Goal: Transaction & Acquisition: Purchase product/service

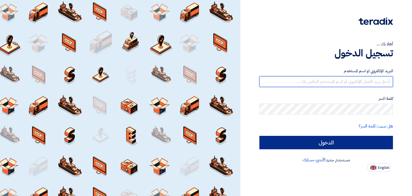
type input "[EMAIL_ADDRESS][DOMAIN_NAME]"
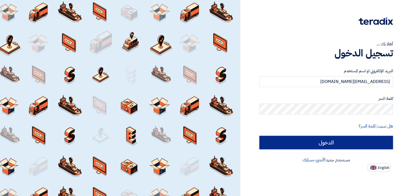
click at [308, 142] on input "الدخول" at bounding box center [327, 142] width 134 height 13
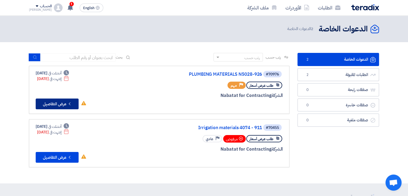
click at [63, 108] on button "Check details عرض التفاصيل" at bounding box center [57, 104] width 43 height 11
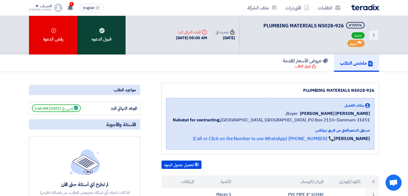
click at [102, 23] on div "قبول الدعوه" at bounding box center [101, 35] width 48 height 39
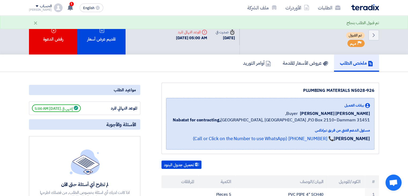
click at [112, 54] on div "ملخص الطلب عروض الأسعار المقدمة أوامر التوريد" at bounding box center [204, 62] width 350 height 17
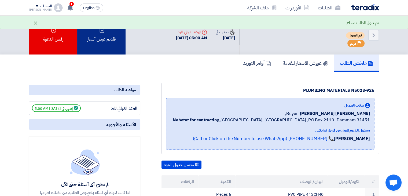
click at [108, 45] on div "تقديم عرض أسعار" at bounding box center [101, 35] width 48 height 39
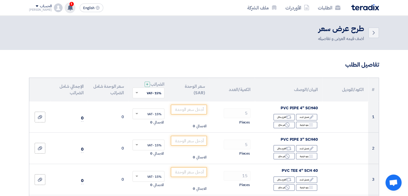
click at [68, 6] on use at bounding box center [70, 8] width 5 height 6
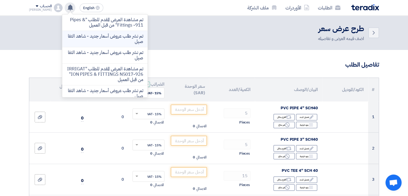
click at [91, 42] on p "تم نشر طلب عروض أسعار جديد - شاهد التفاصيل" at bounding box center [105, 39] width 77 height 11
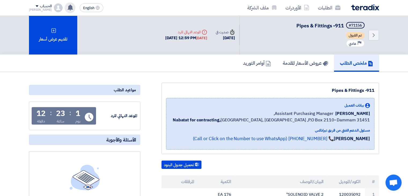
click at [67, 5] on icon at bounding box center [70, 8] width 6 height 6
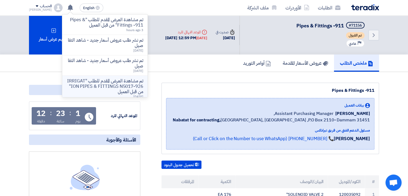
click at [86, 84] on p "تم مشاهدة العرض المقدم للطلب "IRRIGATION PIPES & FITTINGS N5017-926" من قبل الع…" at bounding box center [105, 86] width 77 height 16
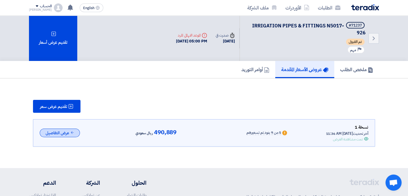
click at [72, 133] on icon at bounding box center [72, 132] width 4 height 4
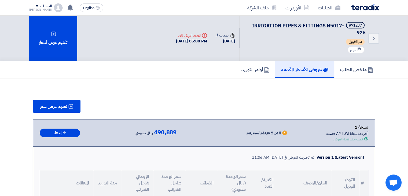
click at [40, 6] on div "الحساب" at bounding box center [46, 6] width 12 height 5
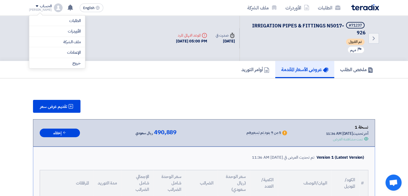
click at [40, 6] on div "الحساب" at bounding box center [46, 6] width 12 height 5
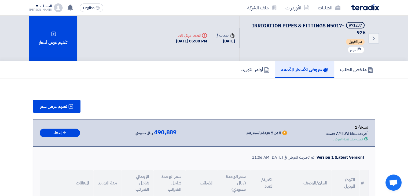
click at [362, 9] on img at bounding box center [365, 7] width 28 height 6
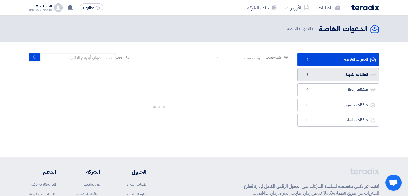
click at [322, 76] on link "الطلبات المقبولة الطلبات المقبولة 3" at bounding box center [339, 74] width 82 height 13
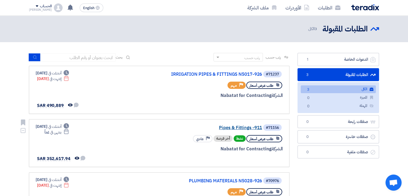
click at [243, 128] on link "Pipes & Fittings -911" at bounding box center [208, 127] width 107 height 5
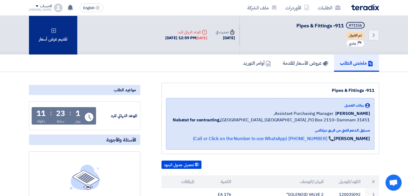
click at [64, 37] on div "تقديم عرض أسعار" at bounding box center [53, 35] width 48 height 39
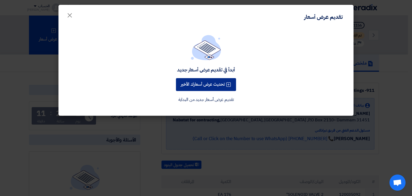
click at [208, 83] on button "تحديث عرض أسعارك الأخير" at bounding box center [206, 84] width 60 height 13
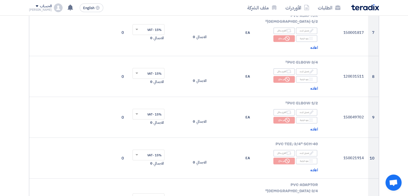
scroll to position [483, 0]
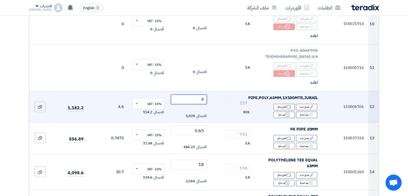
drag, startPoint x: 198, startPoint y: 72, endPoint x: 217, endPoint y: 78, distance: 19.3
click at [217, 91] on tr "12 150006706 PIPE,POLY,63MM,1X100MTR,JUBAIL Edit تعديل البند Alternative اقترح …" at bounding box center [204, 106] width 350 height 31
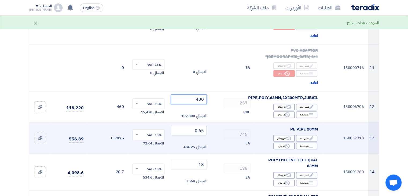
type input "400"
drag, startPoint x: 189, startPoint y: 106, endPoint x: 219, endPoint y: 103, distance: 29.9
click at [219, 122] on tr "13 150037318 PE PIPE 20MM Edit تعديل البند Alternative اقترح بدائل Breakdown 745" at bounding box center [204, 137] width 350 height 31
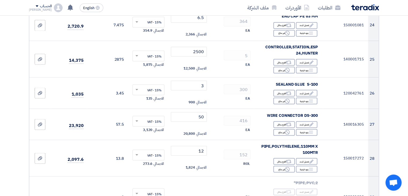
scroll to position [966, 0]
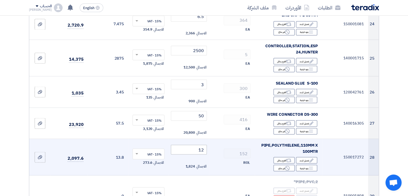
type input "65"
click at [227, 139] on tr "28 150017272 PIPE,POLYTHELENE,110MM X 100MTR Edit تعديل البند Alternative اقترح…" at bounding box center [204, 157] width 350 height 37
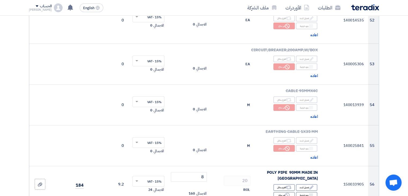
scroll to position [2067, 0]
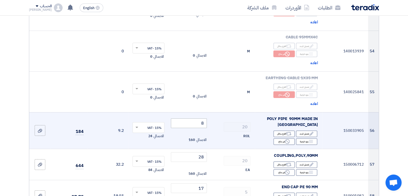
type input "1200"
drag, startPoint x: 198, startPoint y: 90, endPoint x: 217, endPoint y: 84, distance: 19.4
click at [217, 112] on tr "56 150033905 POLY PIPE 90MM MADE IN [GEOGRAPHIC_DATA] Edit تعديل البند Alternat…" at bounding box center [204, 130] width 350 height 37
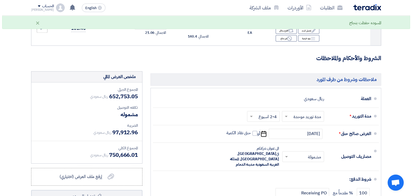
scroll to position [2738, 0]
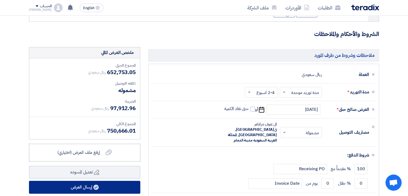
type input "800"
click at [104, 181] on button "إرسال العرض" at bounding box center [84, 187] width 111 height 13
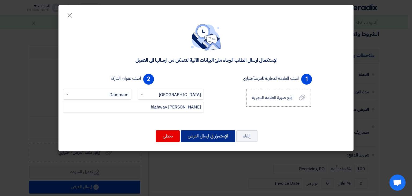
click at [199, 137] on button "الإستمرار في ارسال العرض" at bounding box center [208, 136] width 54 height 12
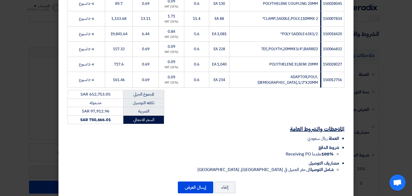
scroll to position [1123, 0]
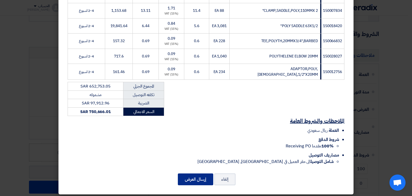
click at [206, 179] on button "إرسال العرض" at bounding box center [195, 179] width 35 height 12
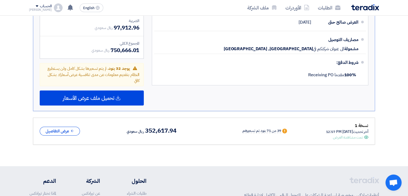
scroll to position [1757, 0]
